Goal: Communication & Community: Answer question/provide support

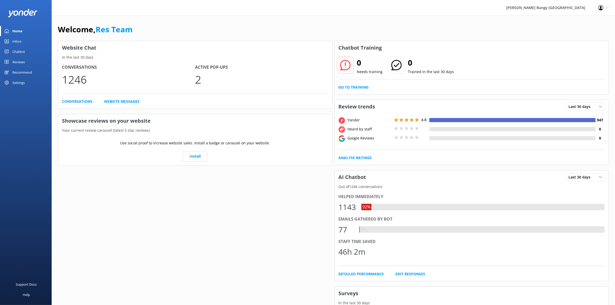
click at [24, 60] on div "Reviews" at bounding box center [18, 62] width 12 height 10
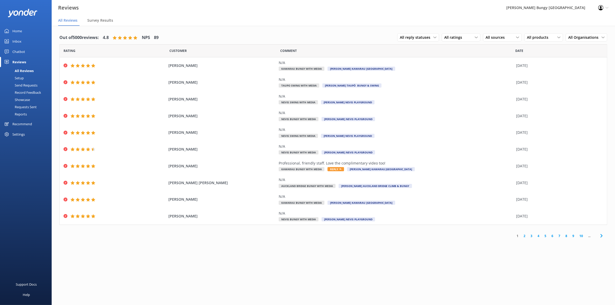
click at [524, 235] on link "2" at bounding box center [524, 236] width 7 height 5
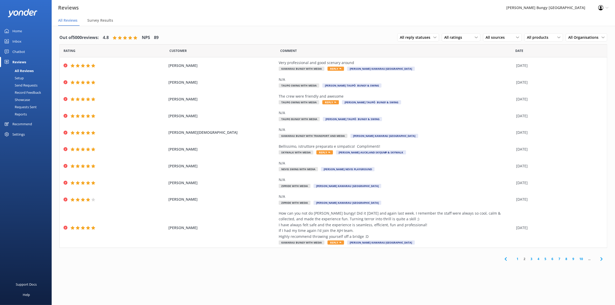
click at [530, 259] on link "3" at bounding box center [531, 259] width 7 height 5
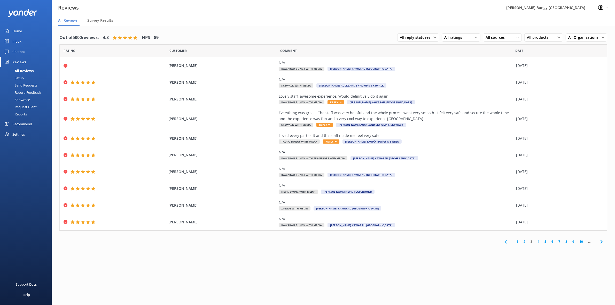
click at [539, 242] on link "4" at bounding box center [538, 241] width 7 height 5
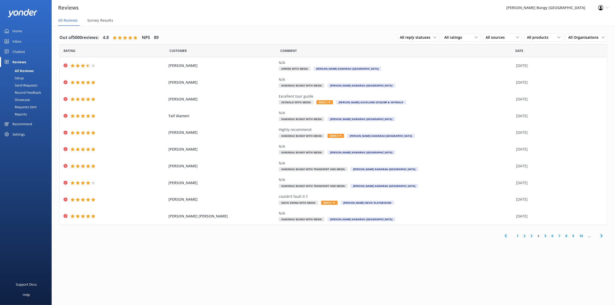
click at [548, 236] on link "5" at bounding box center [545, 236] width 7 height 5
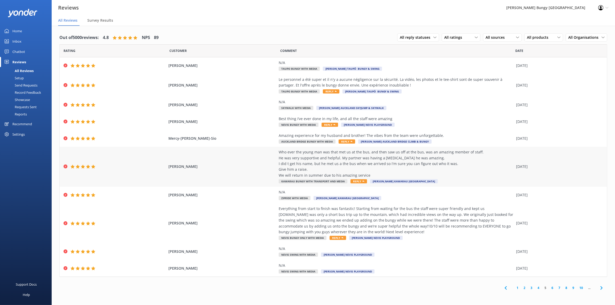
click at [333, 172] on div "Who ever the young man was that met us at the bus, and then saw us off at the b…" at bounding box center [396, 163] width 235 height 29
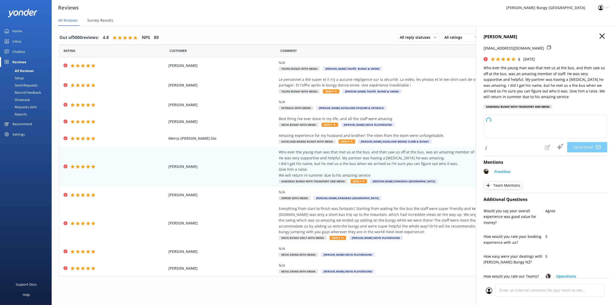
scroll to position [226, 0]
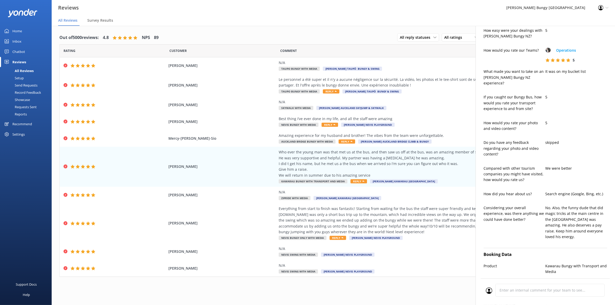
type textarea "Dear [PERSON_NAME], Thank you so much for your wonderful review! We’re delighte…"
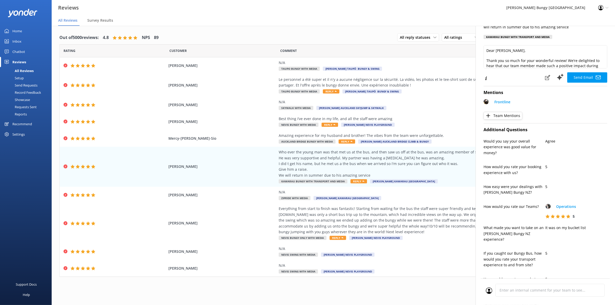
scroll to position [0, 0]
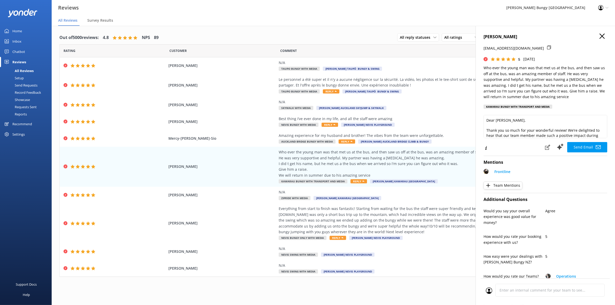
click at [600, 35] on icon "button" at bounding box center [602, 36] width 5 height 5
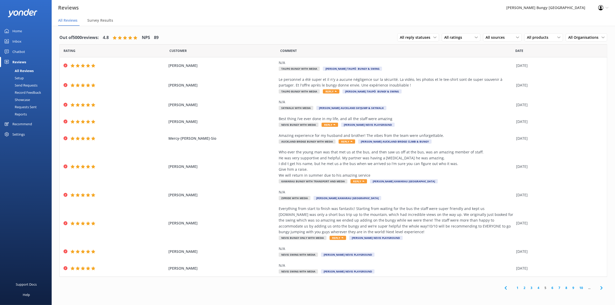
click at [600, 289] on icon at bounding box center [602, 288] width 6 height 6
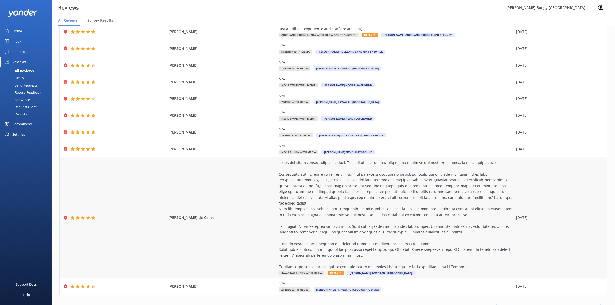
scroll to position [35, 0]
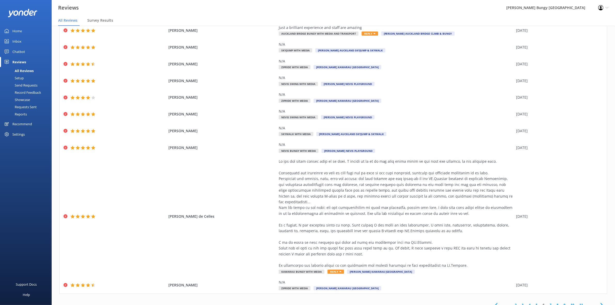
click at [599, 302] on icon at bounding box center [602, 305] width 6 height 6
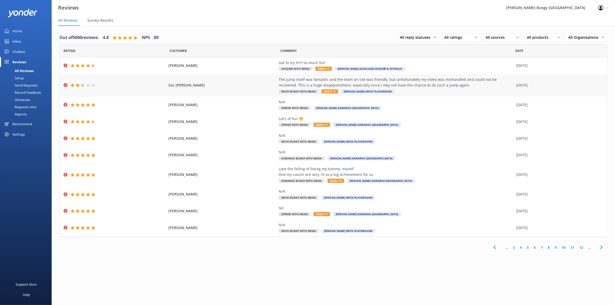
click at [319, 83] on div "The jump itself was fantastic and the team on site was friendly, but unfortunat…" at bounding box center [396, 83] width 235 height 12
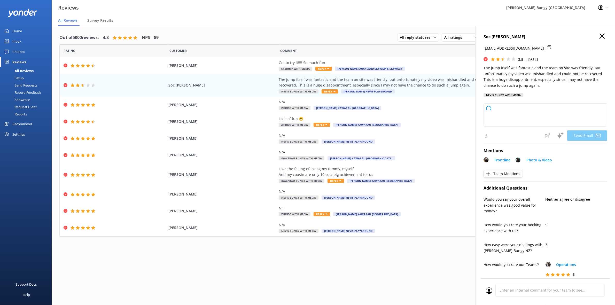
type textarea "Hi Soc, Thank you for sharing your feedback. We're glad you enjoyed the jump an…"
drag, startPoint x: 598, startPoint y: 38, endPoint x: 564, endPoint y: 46, distance: 35.5
click at [600, 38] on icon "button" at bounding box center [602, 36] width 5 height 5
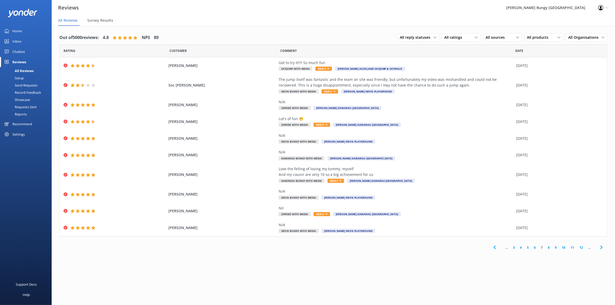
click at [548, 248] on link "8" at bounding box center [549, 247] width 7 height 5
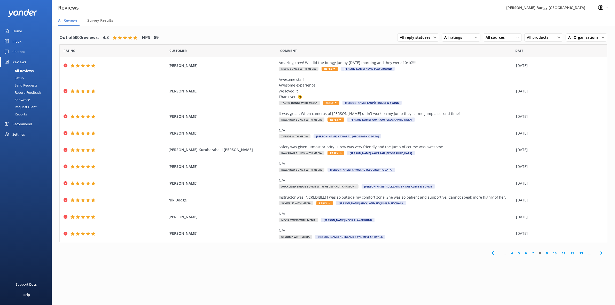
click at [547, 254] on link "9" at bounding box center [547, 253] width 7 height 5
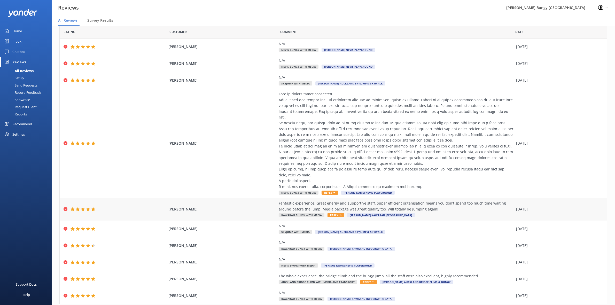
scroll to position [29, 0]
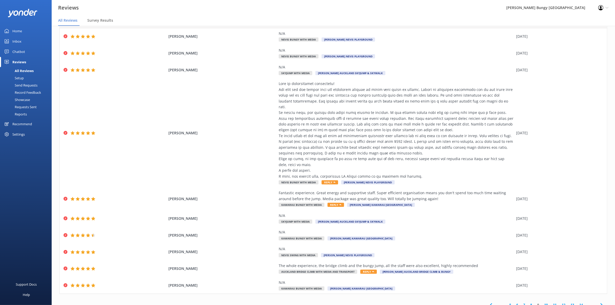
click at [542, 303] on link "10" at bounding box center [546, 305] width 9 height 5
